Goal: Transaction & Acquisition: Purchase product/service

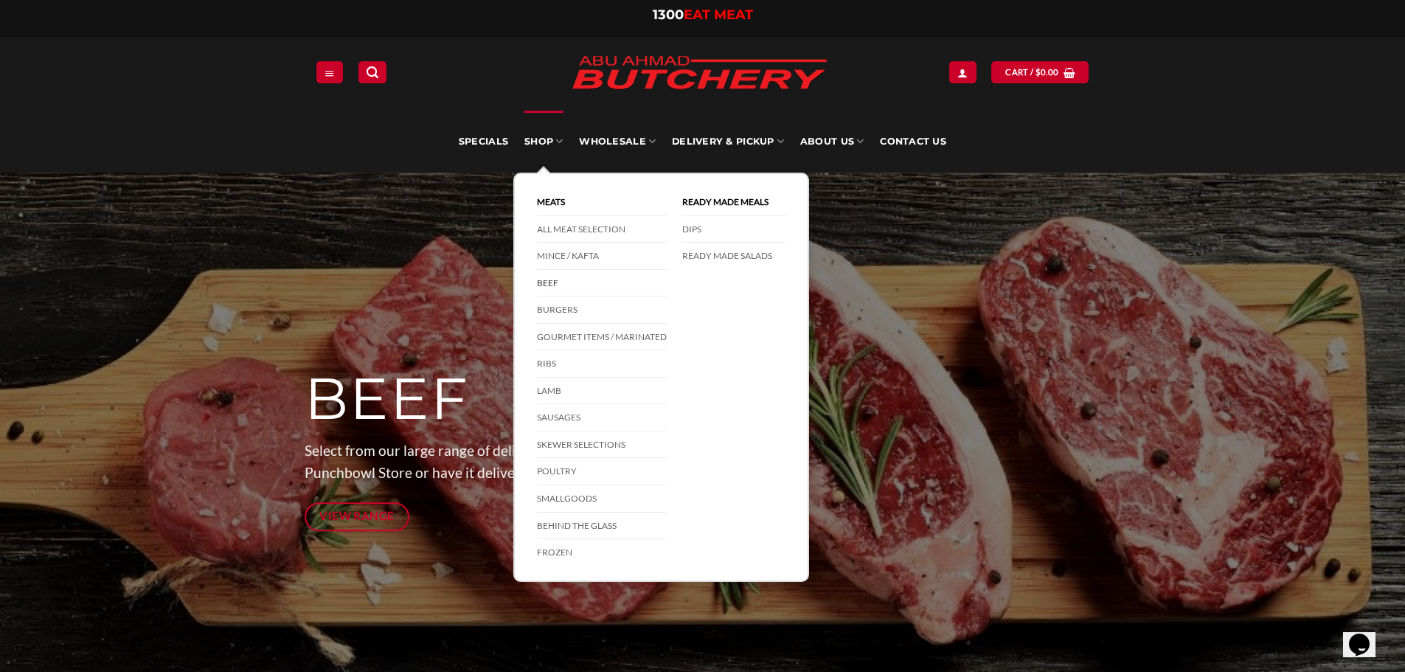
click at [555, 285] on link "Beef" at bounding box center [602, 283] width 130 height 27
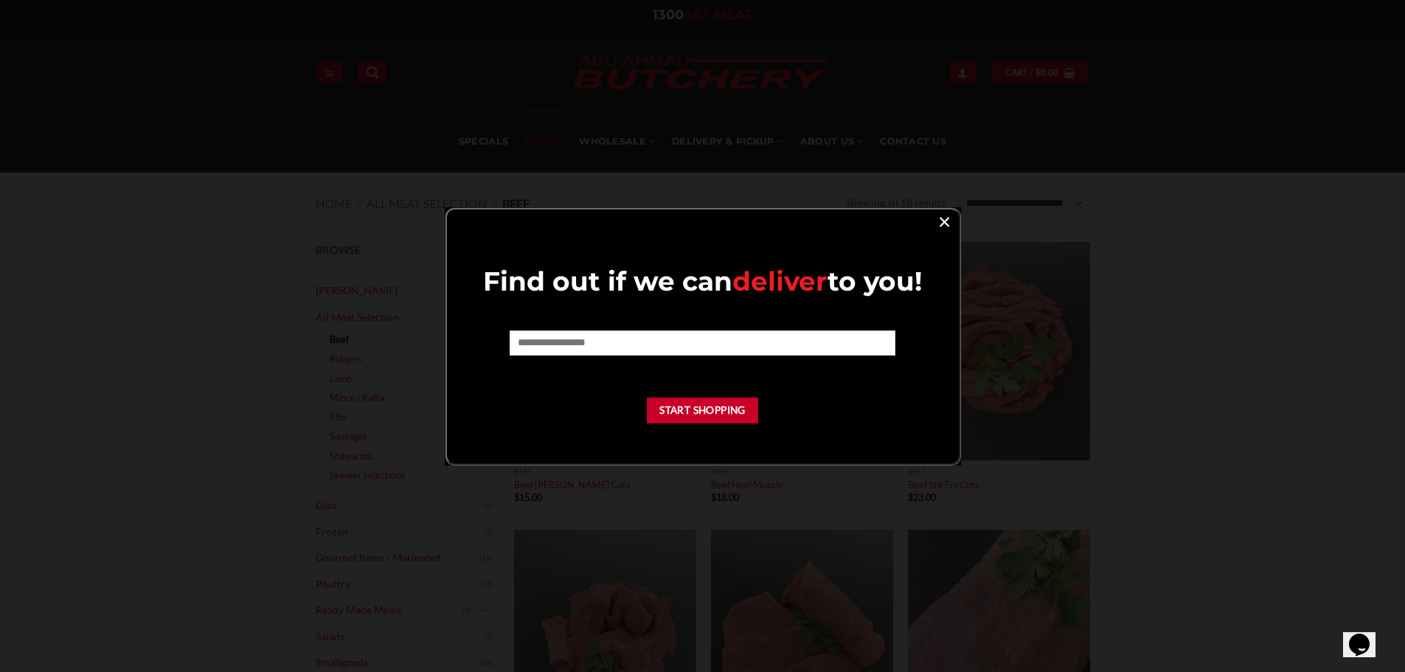
click at [944, 221] on link "×" at bounding box center [944, 221] width 21 height 20
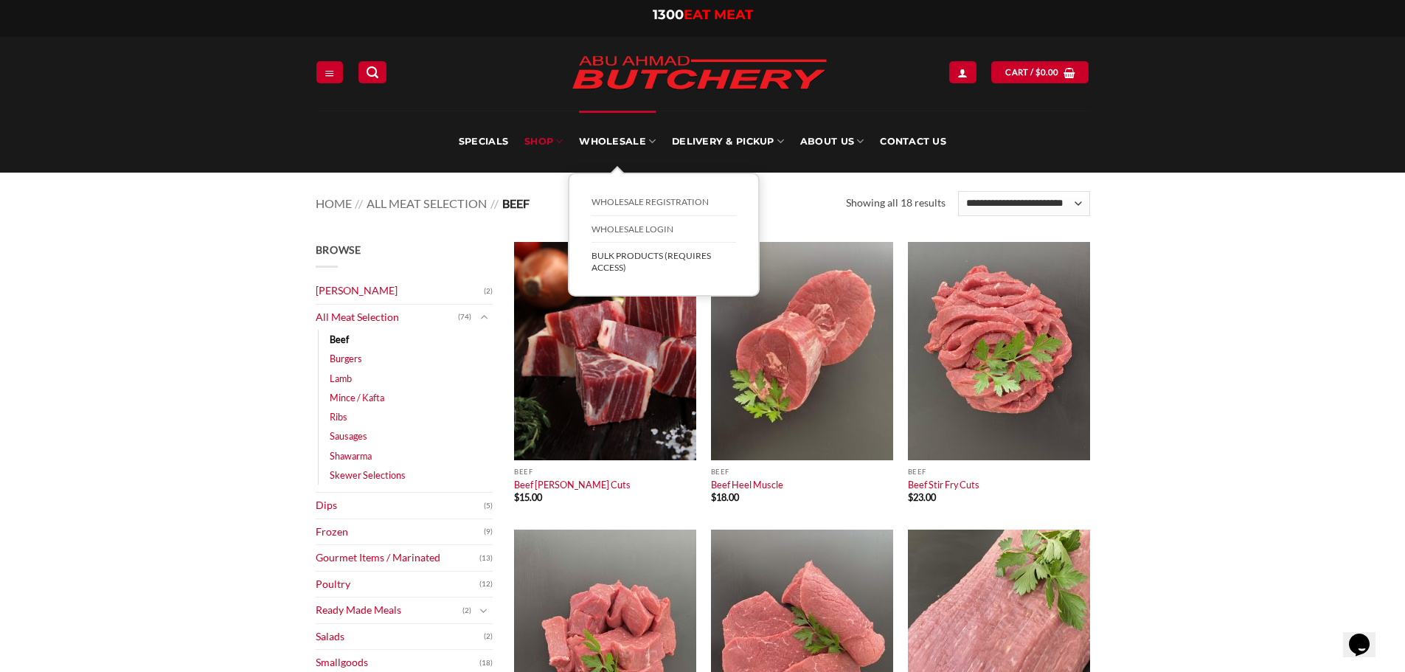
click at [661, 261] on link "BULK Products (Requires Access)" at bounding box center [664, 262] width 145 height 38
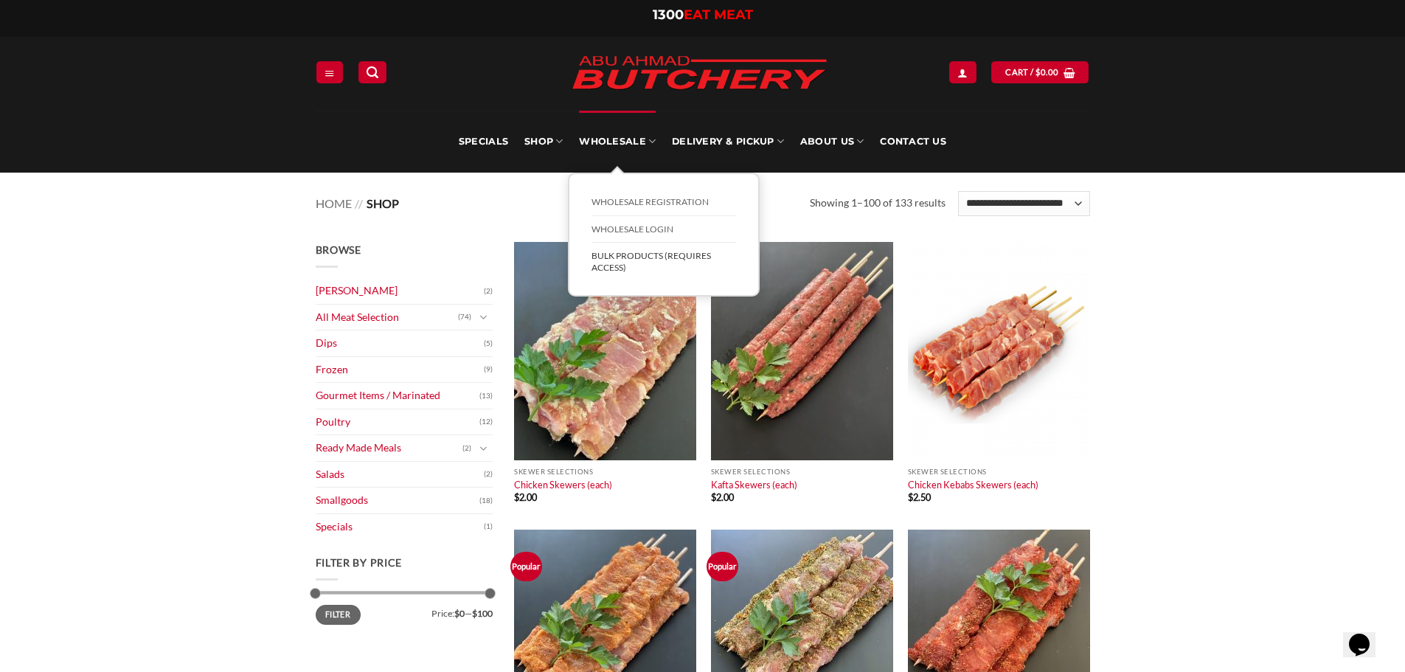
click at [629, 254] on link "BULK Products (Requires Access)" at bounding box center [664, 262] width 145 height 38
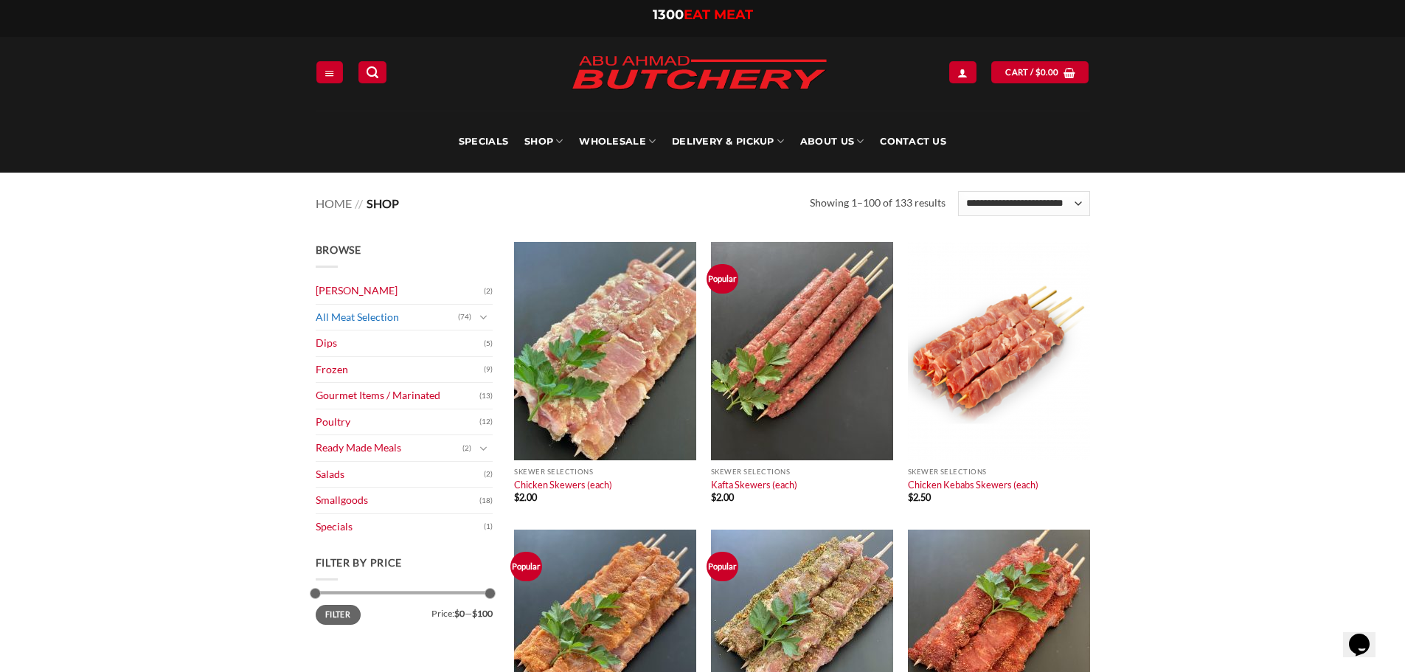
click at [409, 312] on link "All Meat Selection" at bounding box center [387, 318] width 142 height 26
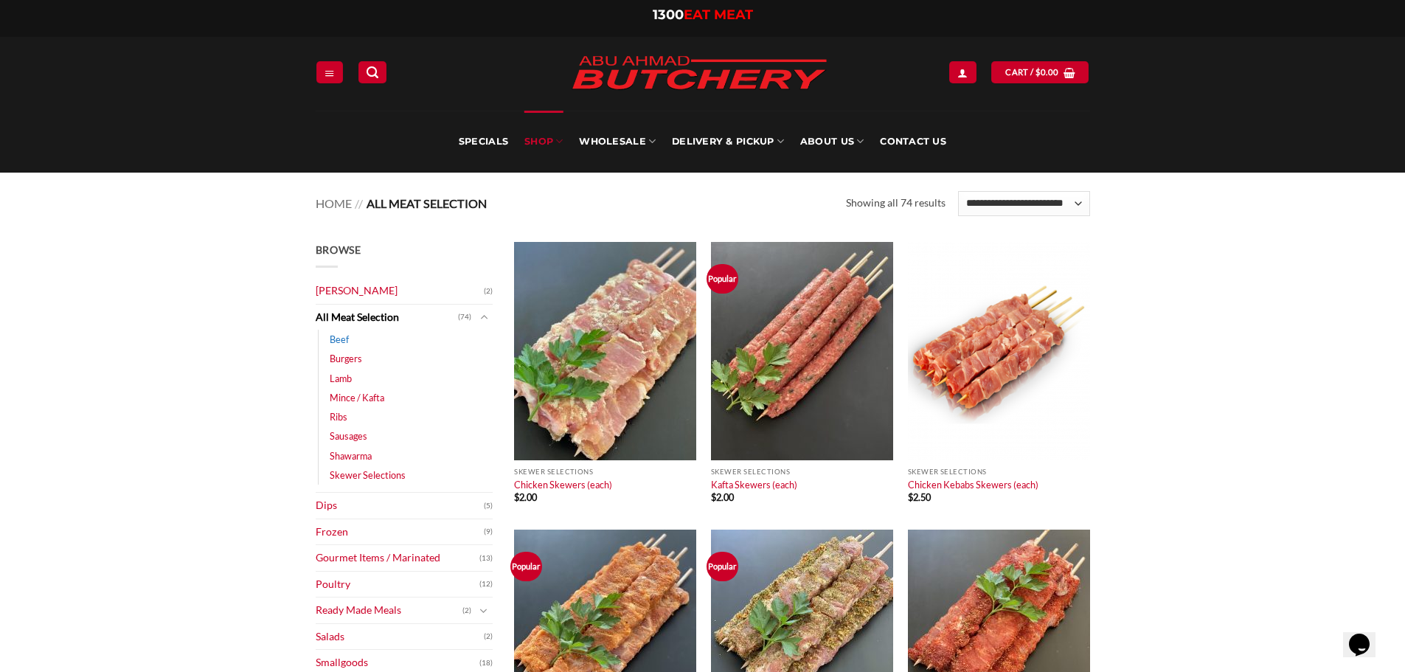
click at [346, 336] on link "Beef" at bounding box center [339, 339] width 19 height 19
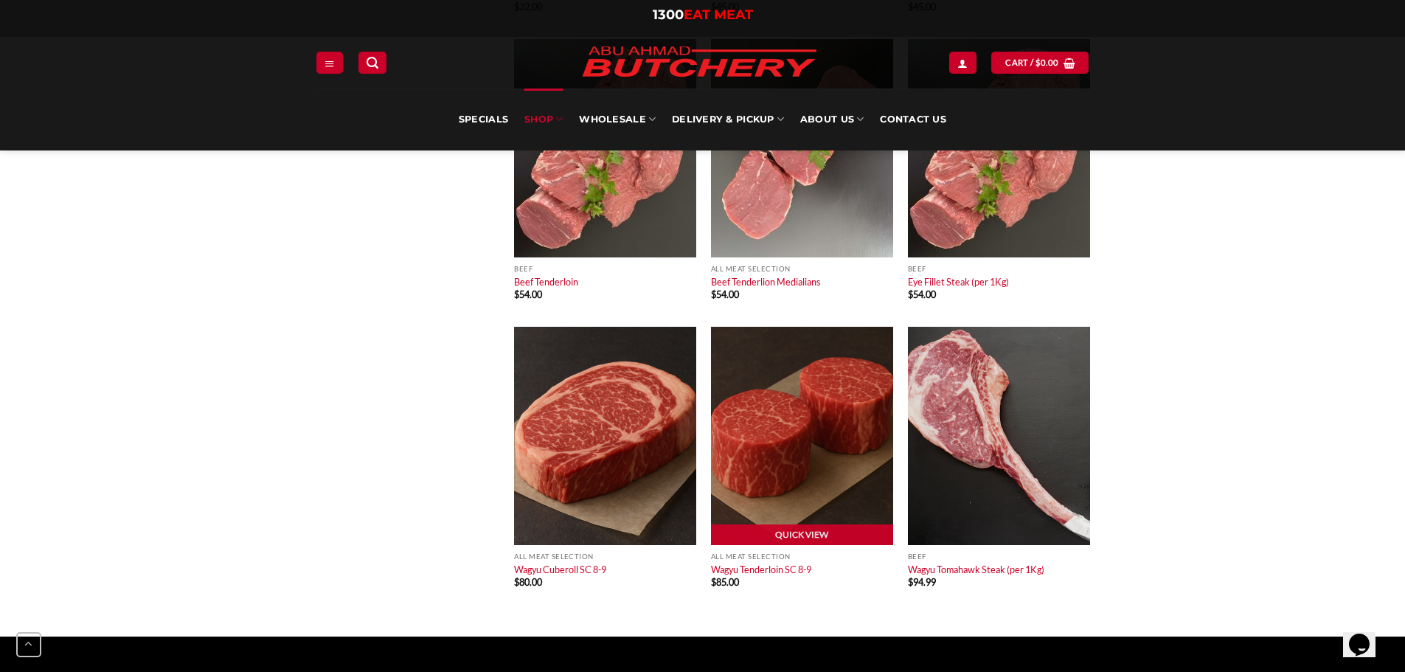
scroll to position [1402, 0]
